Goal: Communication & Community: Answer question/provide support

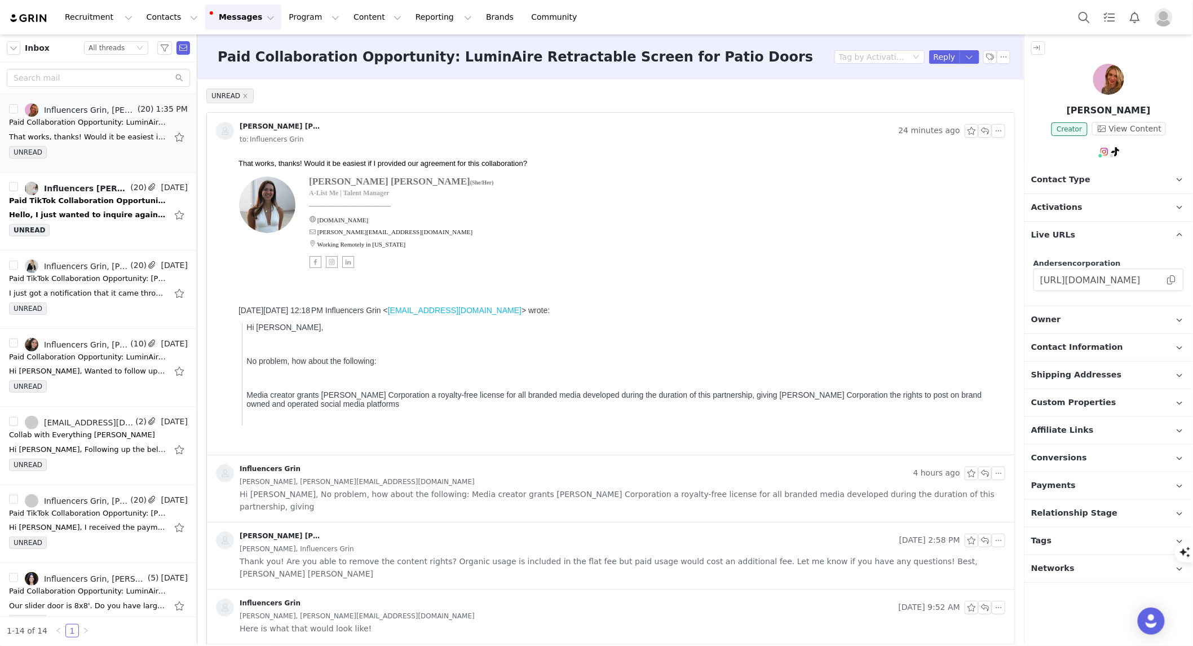
scroll to position [321, 0]
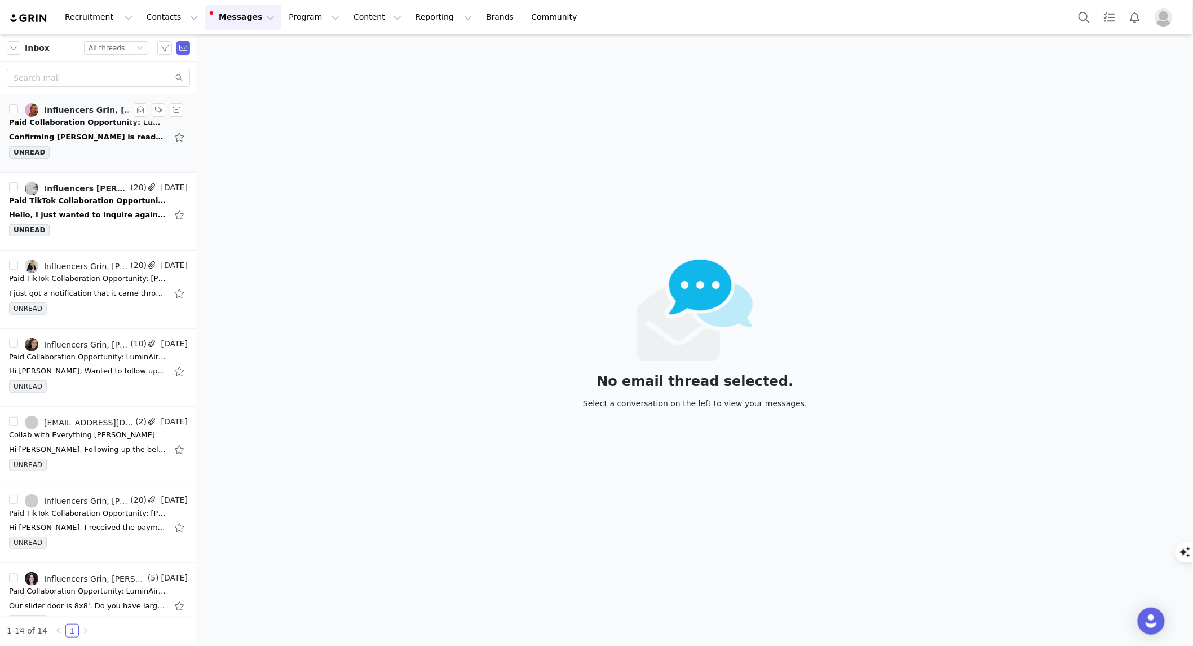
click at [94, 148] on div "UNREAD" at bounding box center [98, 154] width 179 height 17
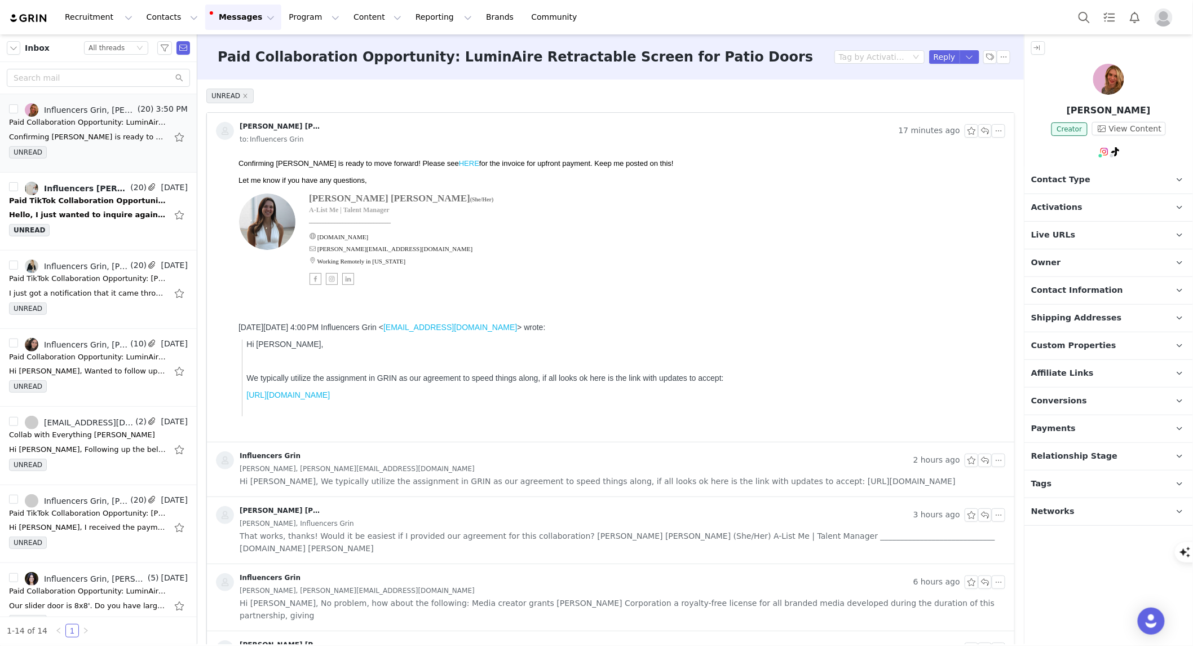
click at [458, 160] on link "HERE" at bounding box center [468, 162] width 20 height 8
click at [978, 131] on button "button" at bounding box center [985, 131] width 14 height 14
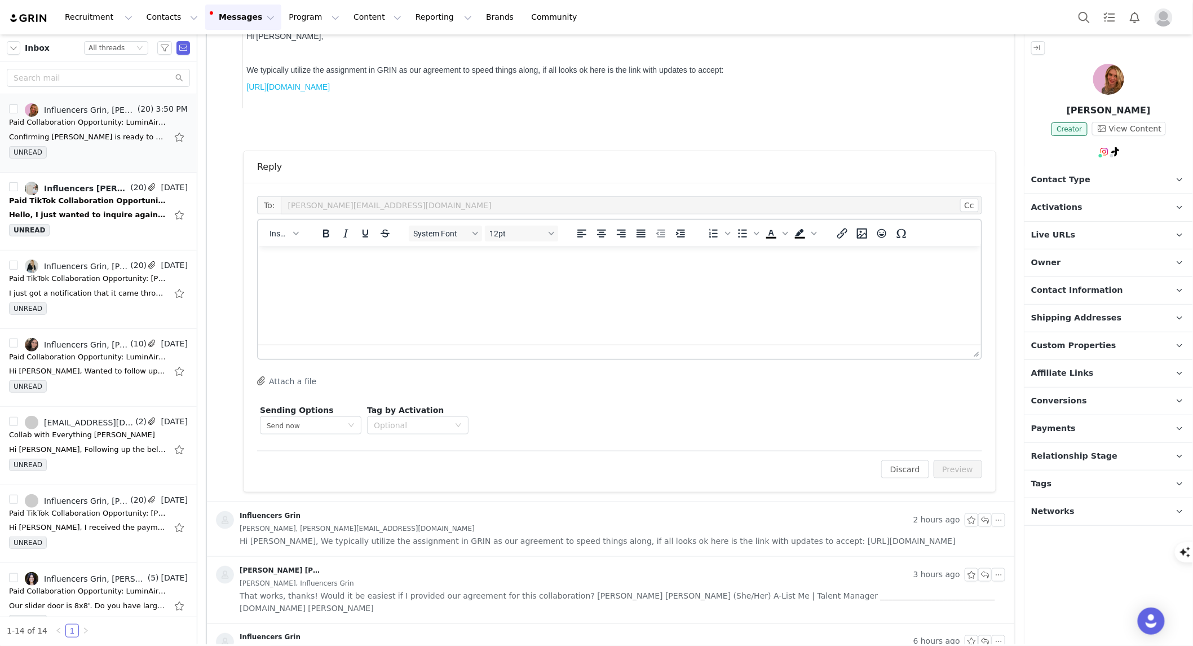
click at [307, 274] on html at bounding box center [619, 261] width 723 height 30
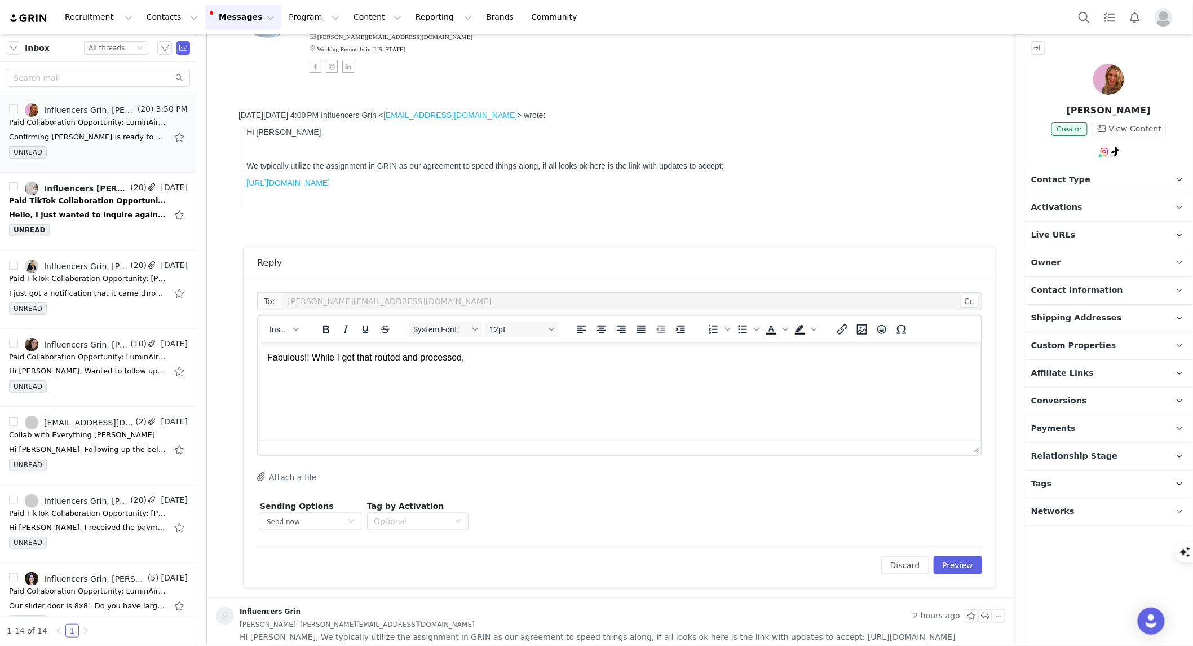
scroll to position [213, 0]
click at [538, 367] on html "Fabulous!! While I get that routed and processed," at bounding box center [619, 356] width 723 height 30
drag, startPoint x: 341, startPoint y: 422, endPoint x: 270, endPoint y: 392, distance: 76.3
click at [270, 392] on body "Fabulous!! While I get that routed and processed, double checking the below pro…" at bounding box center [619, 389] width 705 height 78
click at [282, 379] on span "[PERSON_NAME]" at bounding box center [304, 378] width 74 height 10
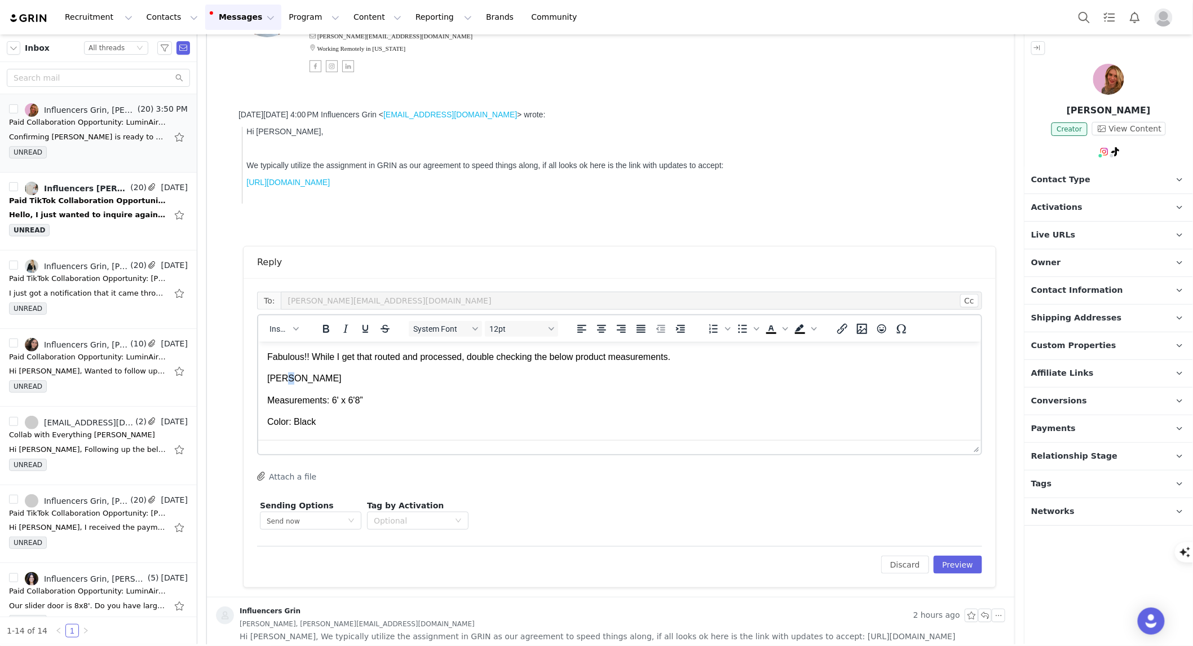
click at [282, 379] on span "[PERSON_NAME]" at bounding box center [304, 378] width 74 height 10
click at [722, 361] on p "Fabulous!! While I get that routed and processed, double checking the below pro…" at bounding box center [619, 356] width 705 height 12
click at [942, 566] on button "Preview" at bounding box center [958, 564] width 49 height 18
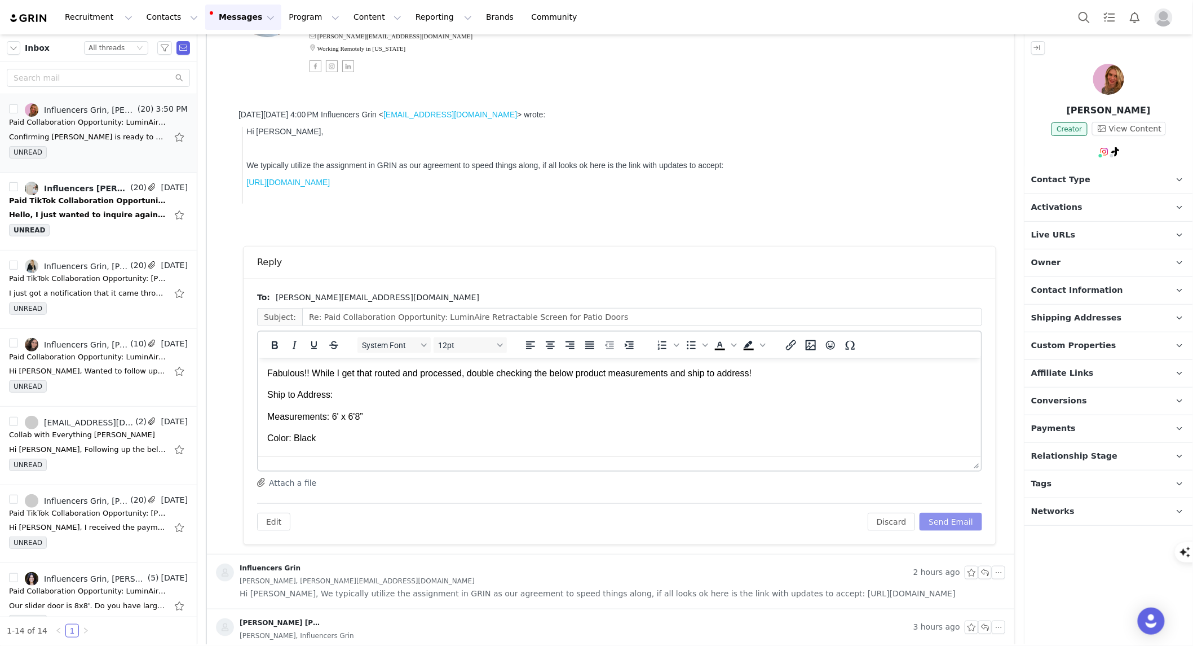
scroll to position [0, 0]
click at [951, 524] on button "Send Email" at bounding box center [951, 521] width 63 height 18
